Goal: Communication & Community: Answer question/provide support

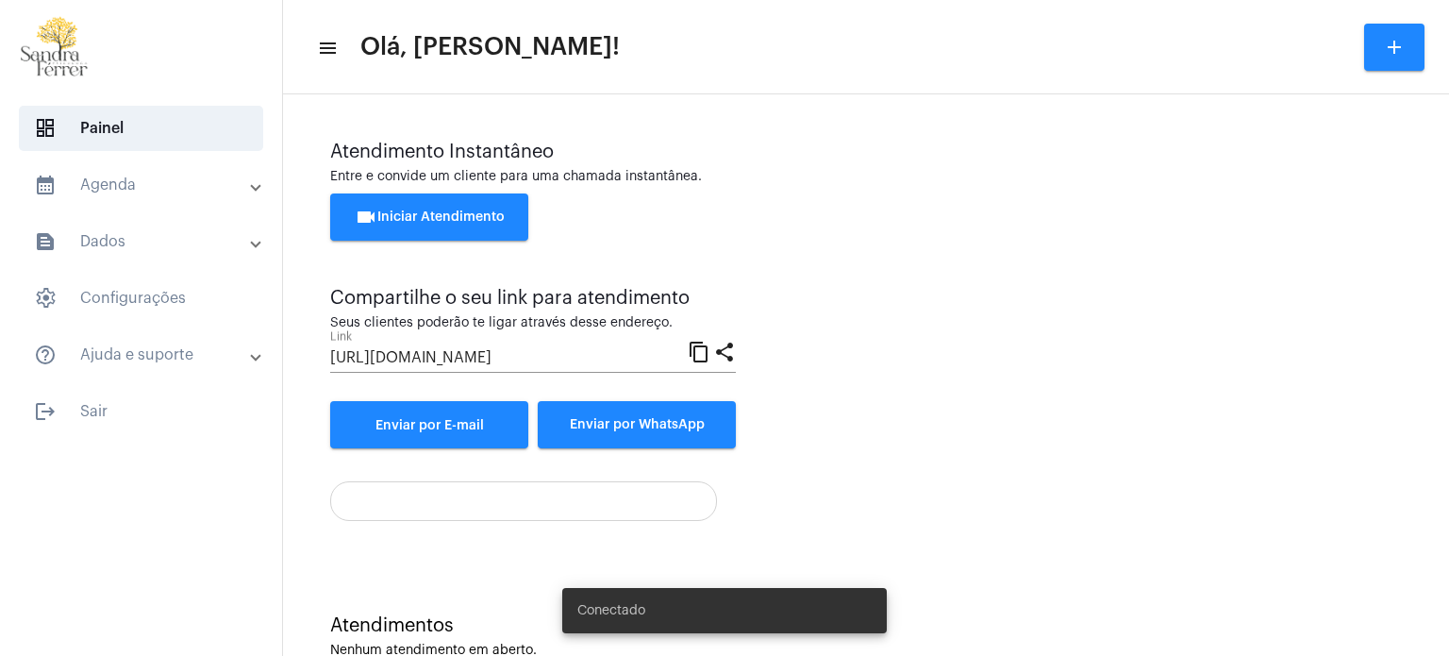
click at [463, 212] on span "videocam Iniciar Atendimento" at bounding box center [430, 216] width 150 height 13
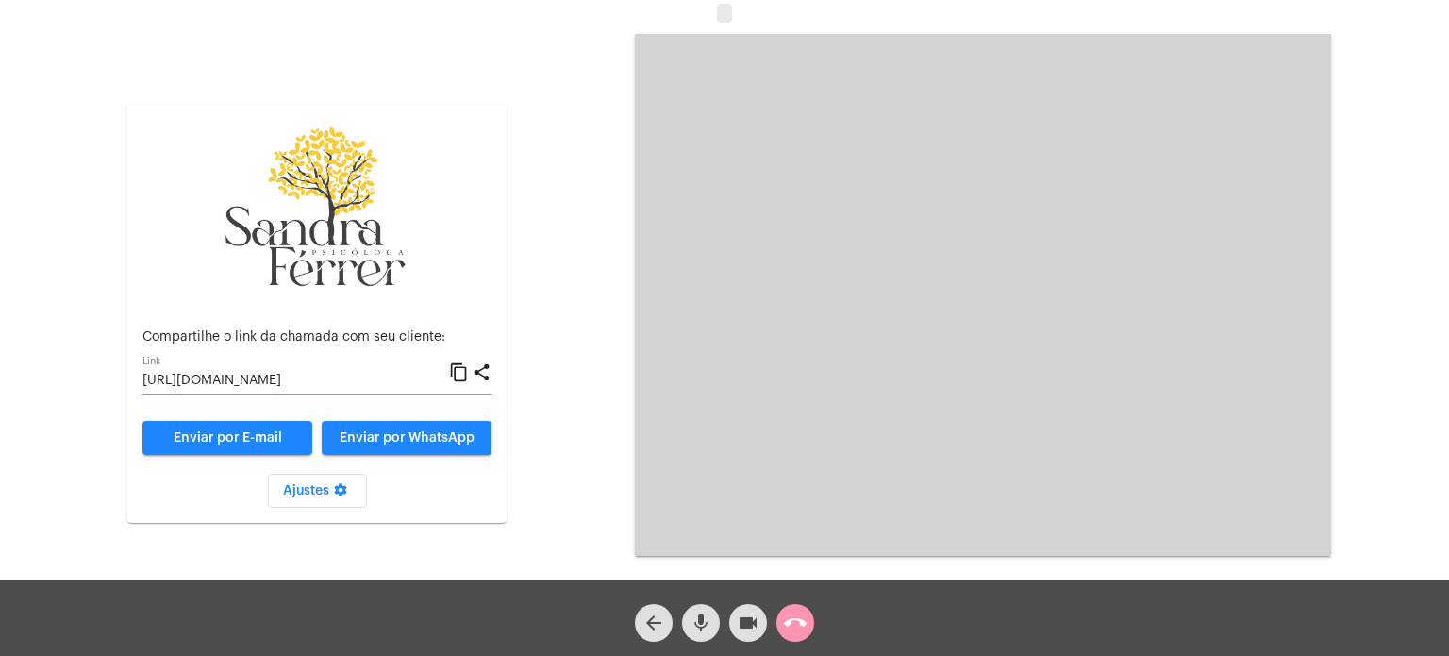
click at [462, 369] on mat-icon "content_copy" at bounding box center [459, 372] width 20 height 23
click at [809, 610] on button "call_end" at bounding box center [796, 623] width 38 height 38
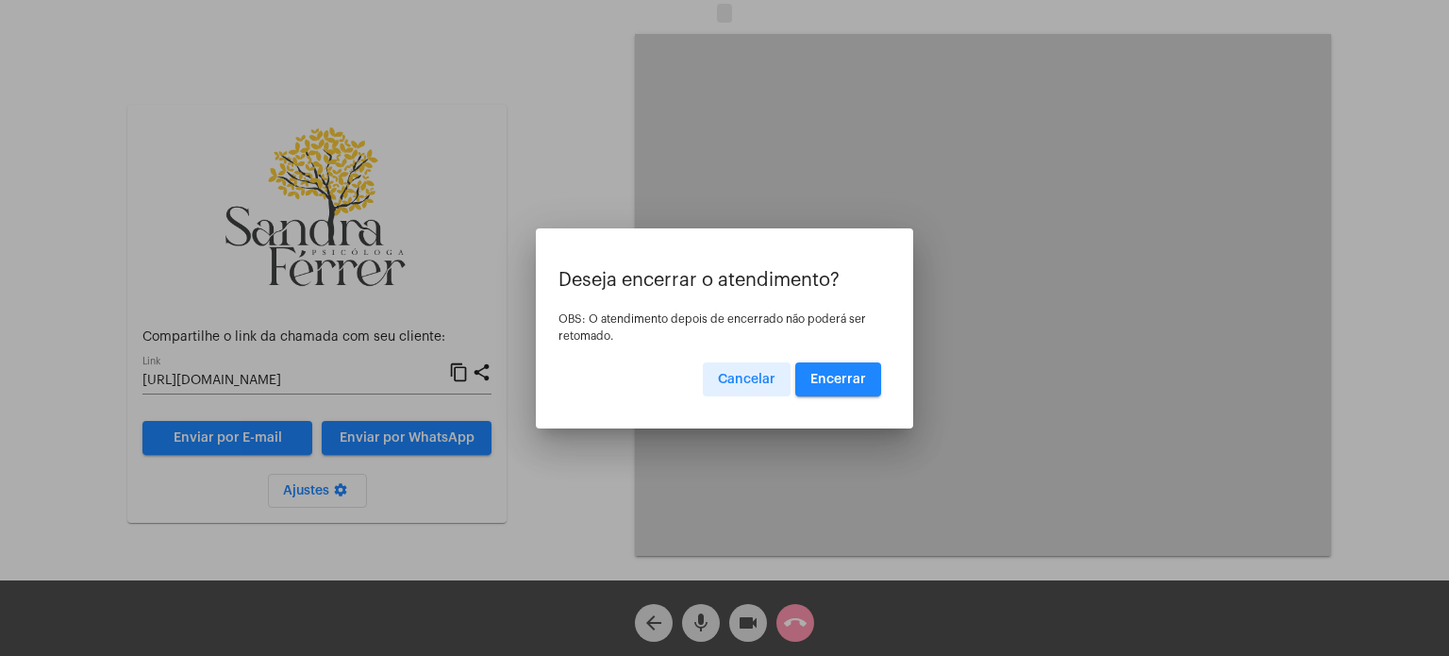
click at [860, 363] on button "Encerrar" at bounding box center [838, 379] width 86 height 34
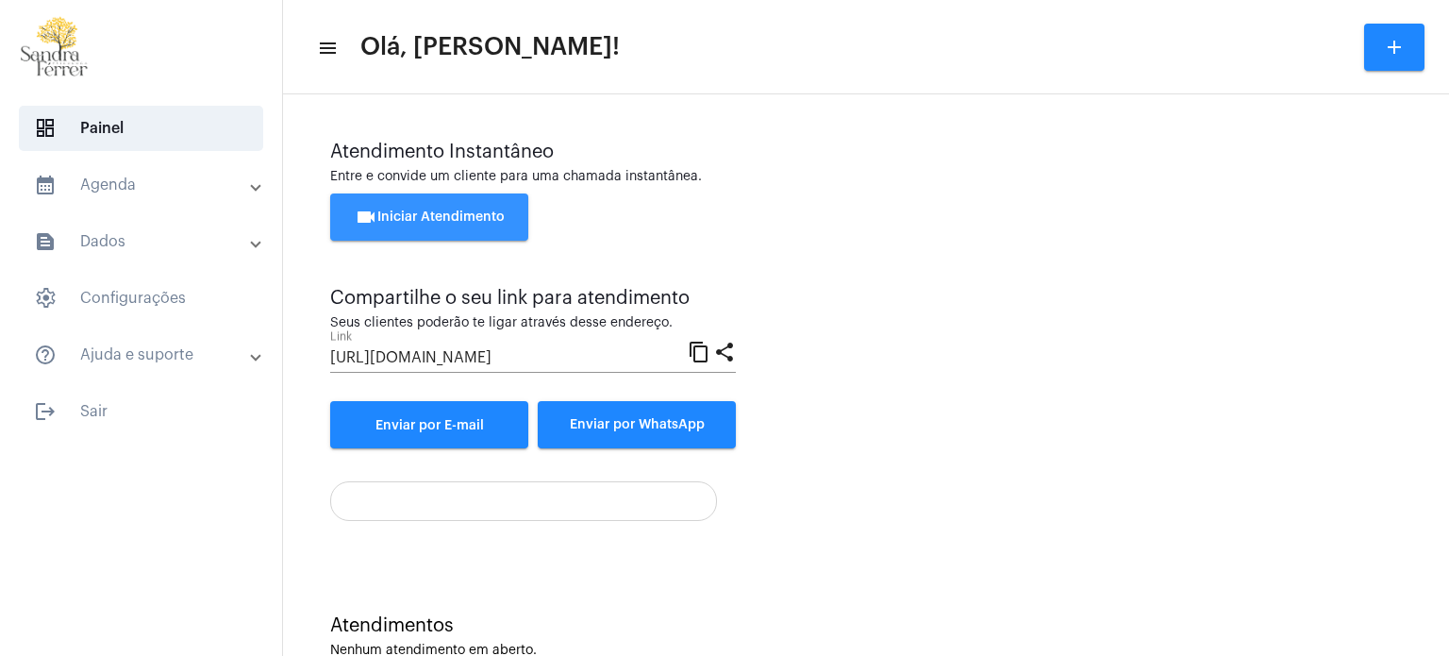
click at [451, 215] on span "videocam Iniciar Atendimento" at bounding box center [430, 216] width 150 height 13
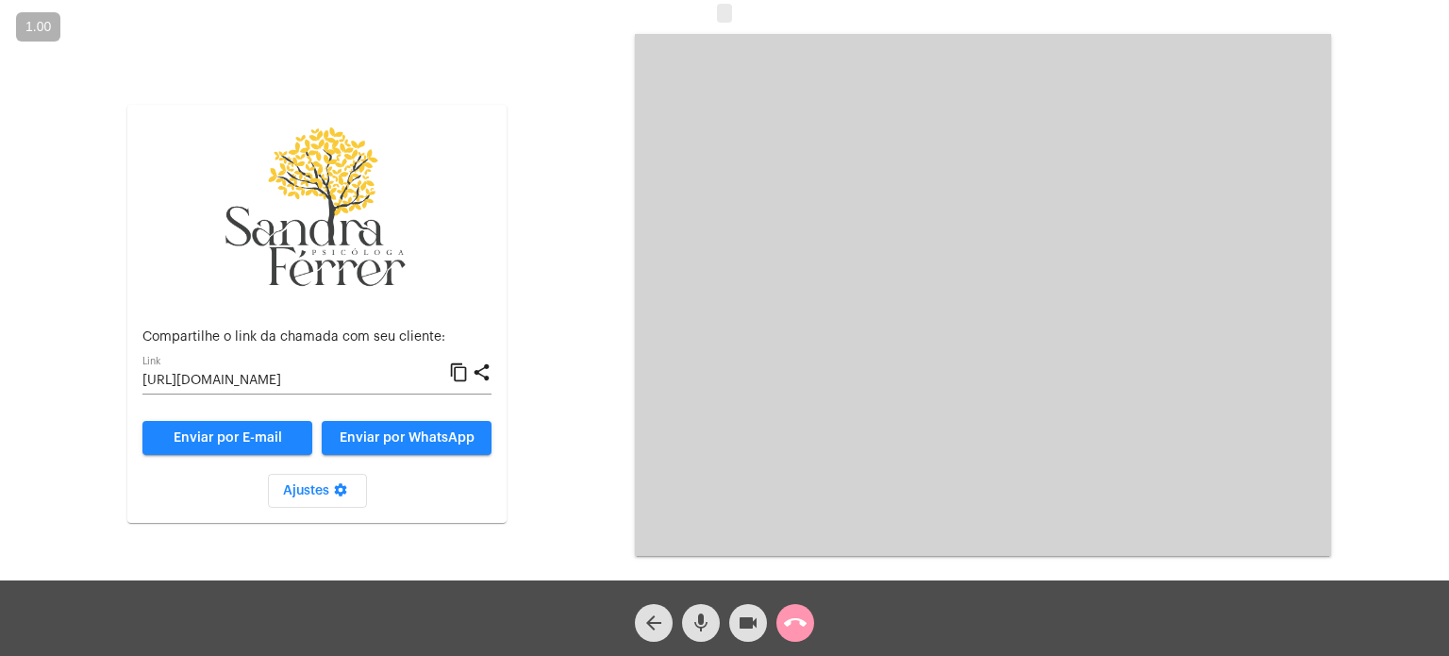
click at [452, 372] on mat-icon "content_copy" at bounding box center [459, 372] width 20 height 23
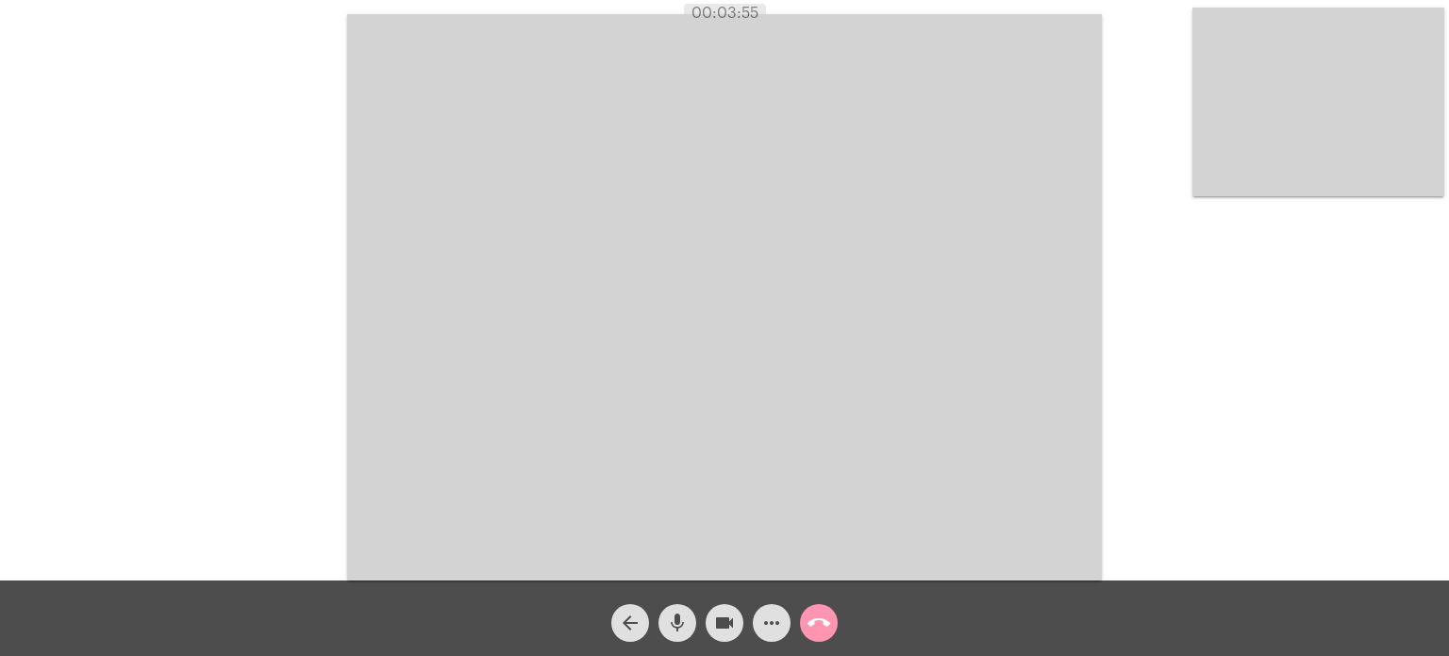
click at [679, 616] on mat-icon "mic" at bounding box center [677, 622] width 23 height 23
click at [684, 616] on mat-icon "mic_off" at bounding box center [677, 622] width 23 height 23
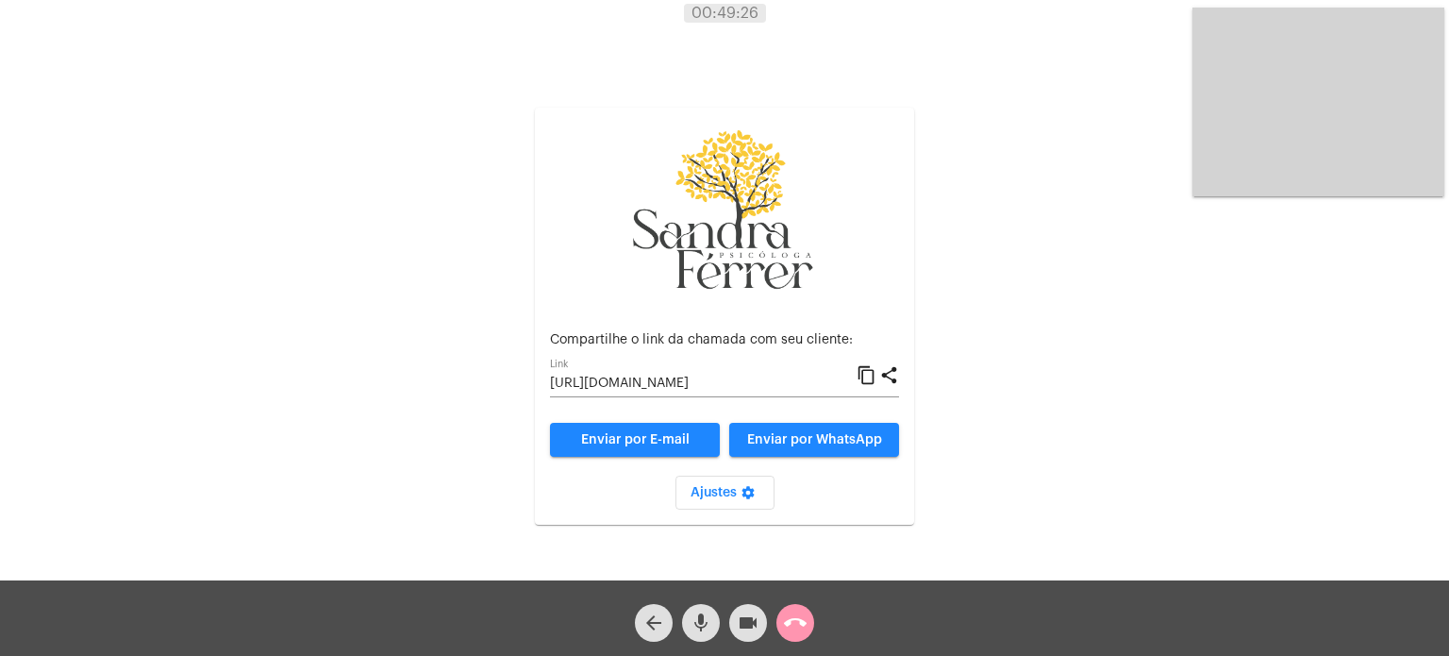
click at [809, 622] on button "call_end" at bounding box center [796, 623] width 38 height 38
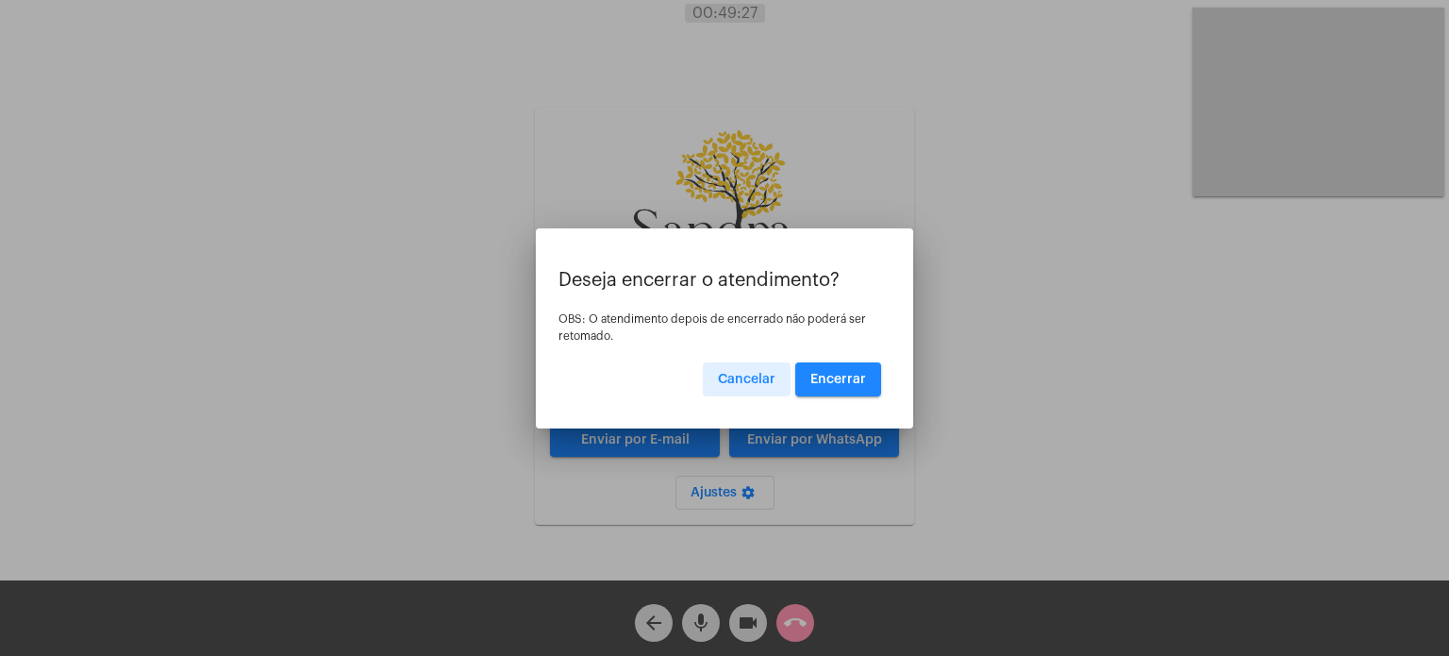
click at [825, 374] on span "Encerrar" at bounding box center [838, 379] width 56 height 13
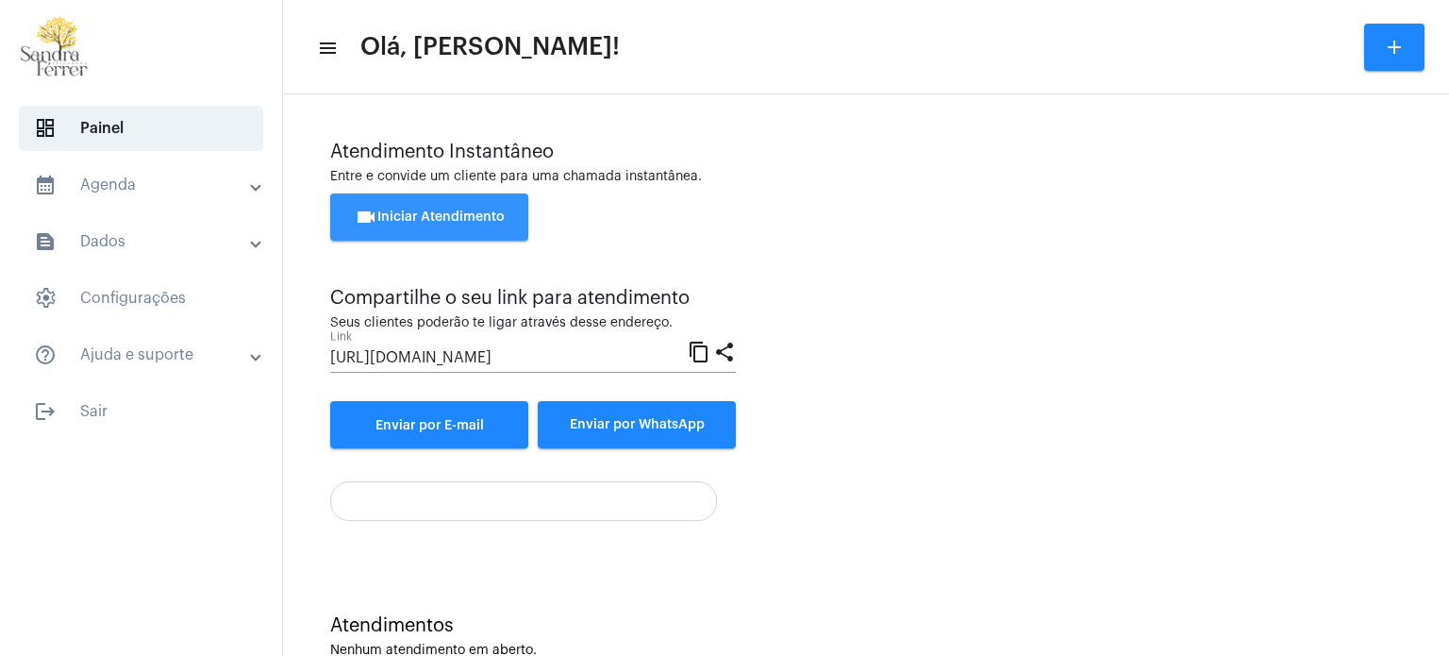
click at [462, 216] on span "videocam Iniciar Atendimento" at bounding box center [430, 216] width 150 height 13
click at [456, 206] on button "videocam Iniciar Atendimento" at bounding box center [429, 216] width 198 height 47
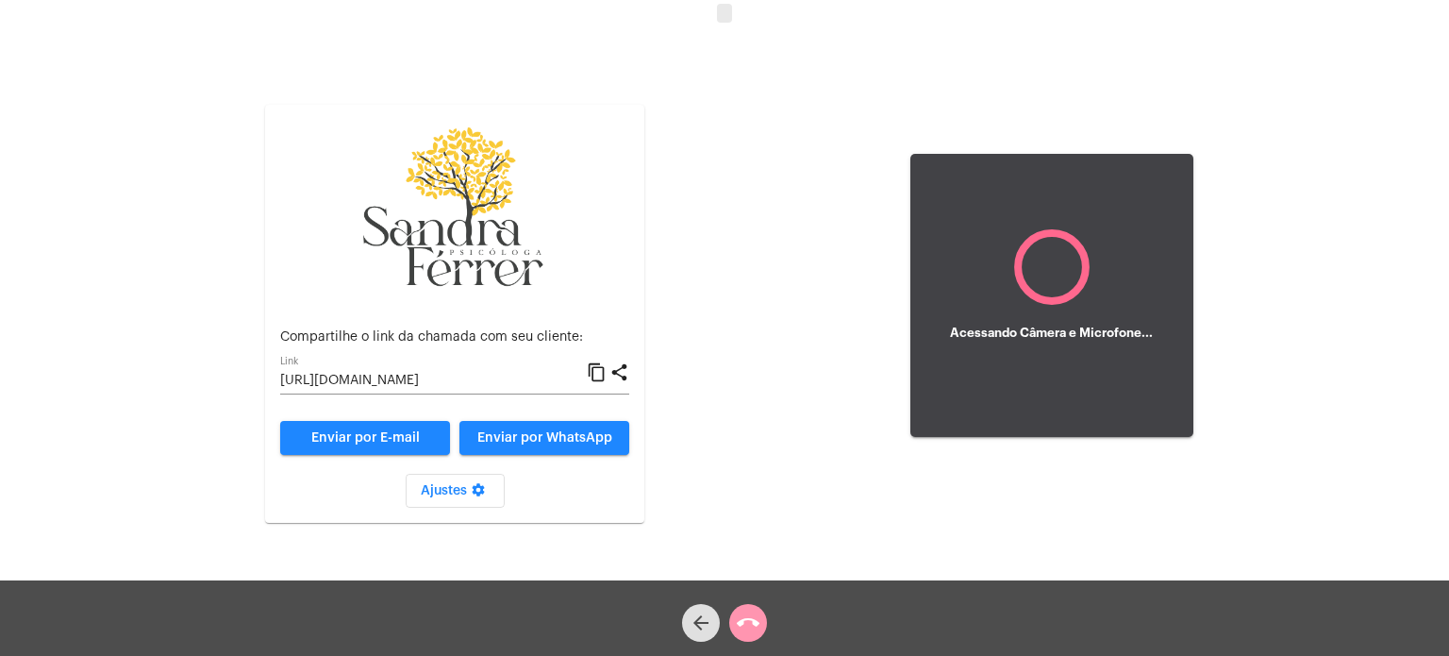
click at [599, 373] on div "Aguardando cliente acessar a chamada Ajustes settings Compartilhe o link da cha…" at bounding box center [724, 293] width 1445 height 580
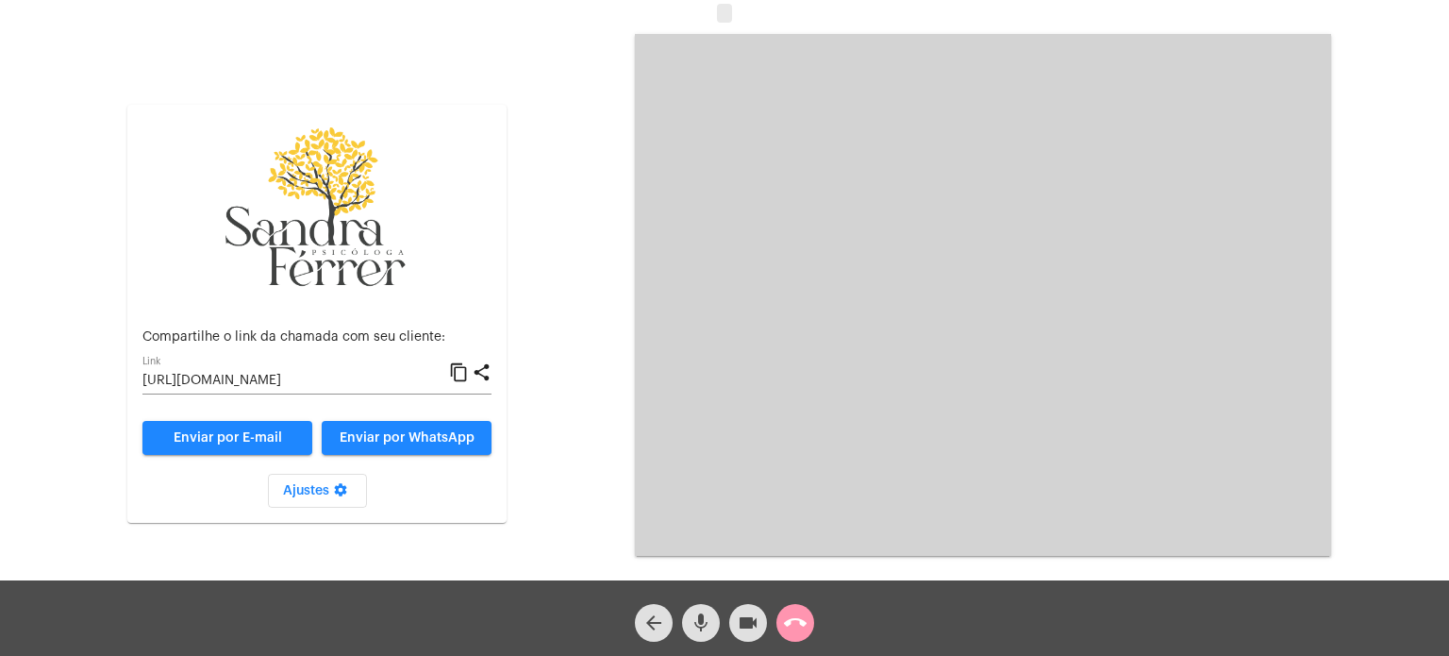
click at [463, 368] on mat-icon "content_copy" at bounding box center [459, 372] width 20 height 23
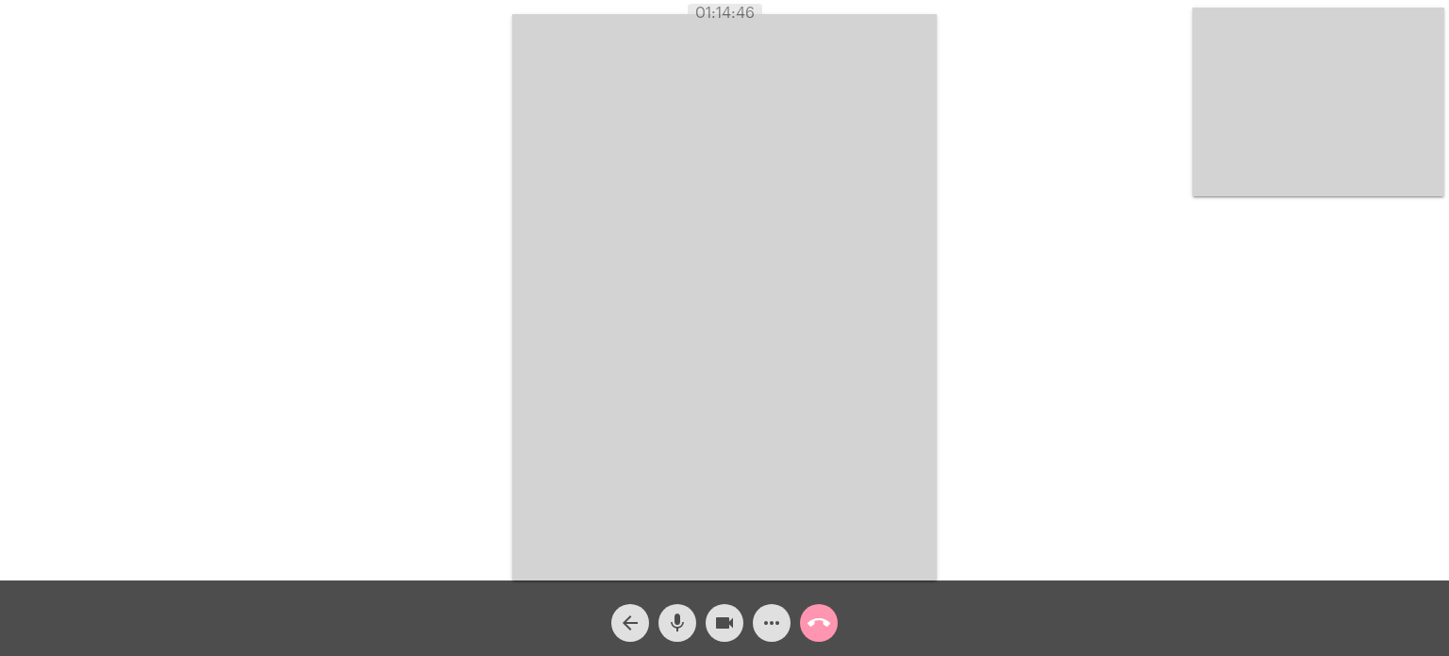
click at [823, 621] on mat-icon "call_end" at bounding box center [819, 622] width 23 height 23
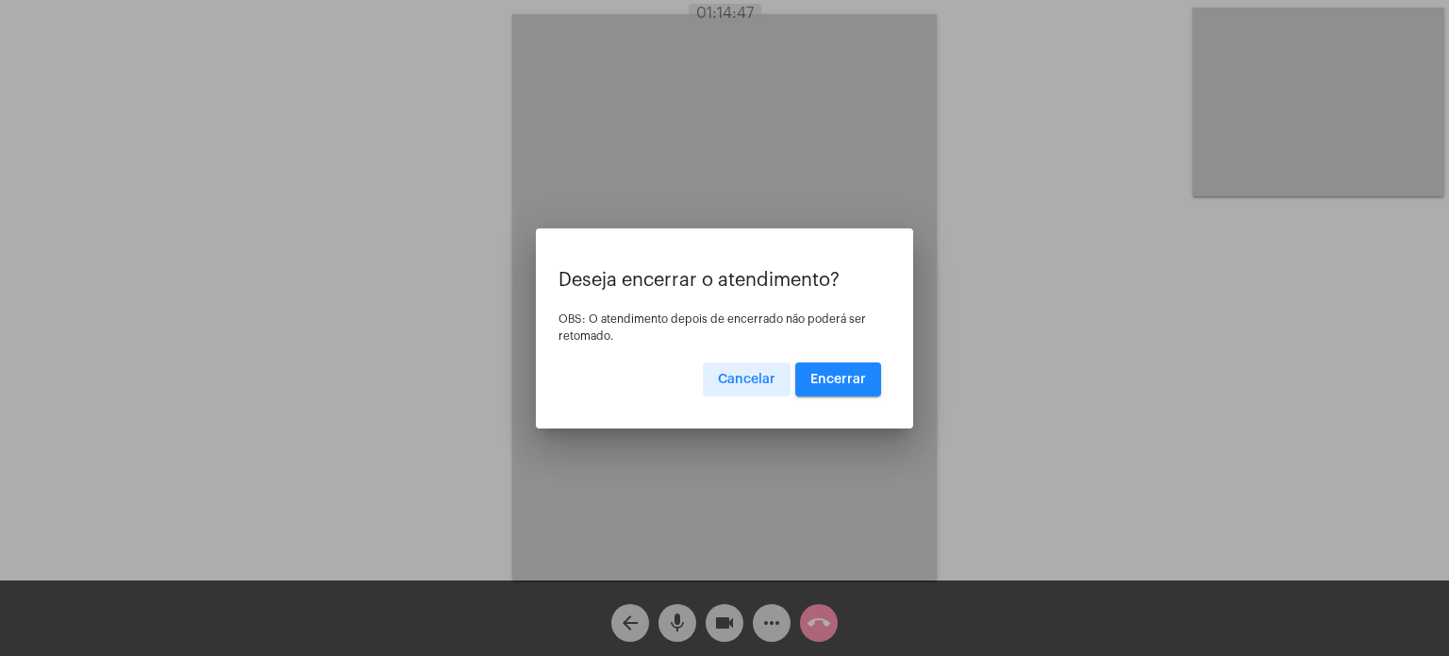
click at [849, 368] on button "Encerrar" at bounding box center [838, 379] width 86 height 34
